Goal: Book appointment/travel/reservation

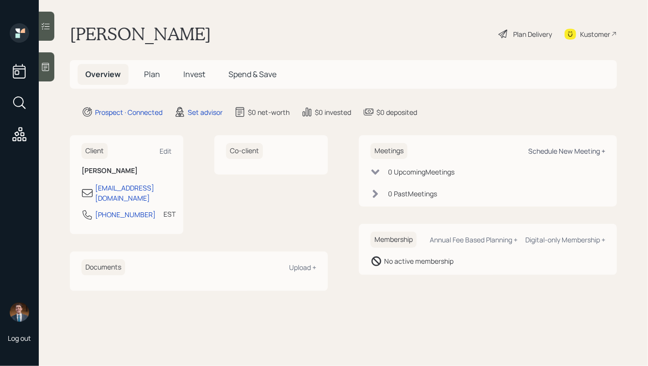
click at [545, 149] on div "Schedule New Meeting +" at bounding box center [566, 151] width 77 height 9
select select "round-[PERSON_NAME]"
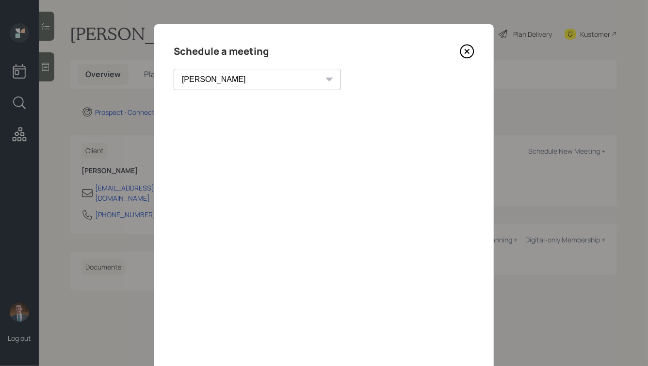
scroll to position [5, 0]
